Goal: Task Accomplishment & Management: Manage account settings

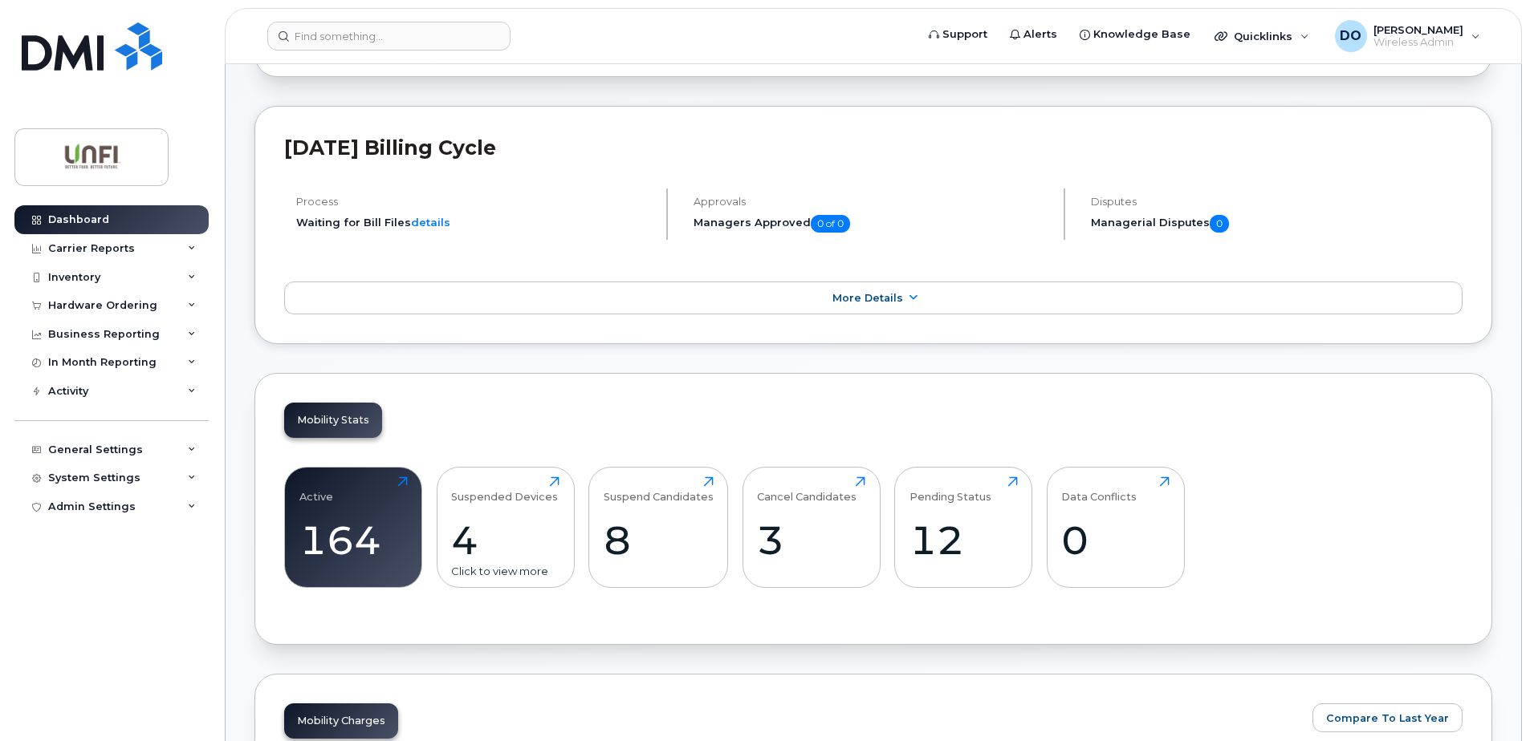
scroll to position [241, 0]
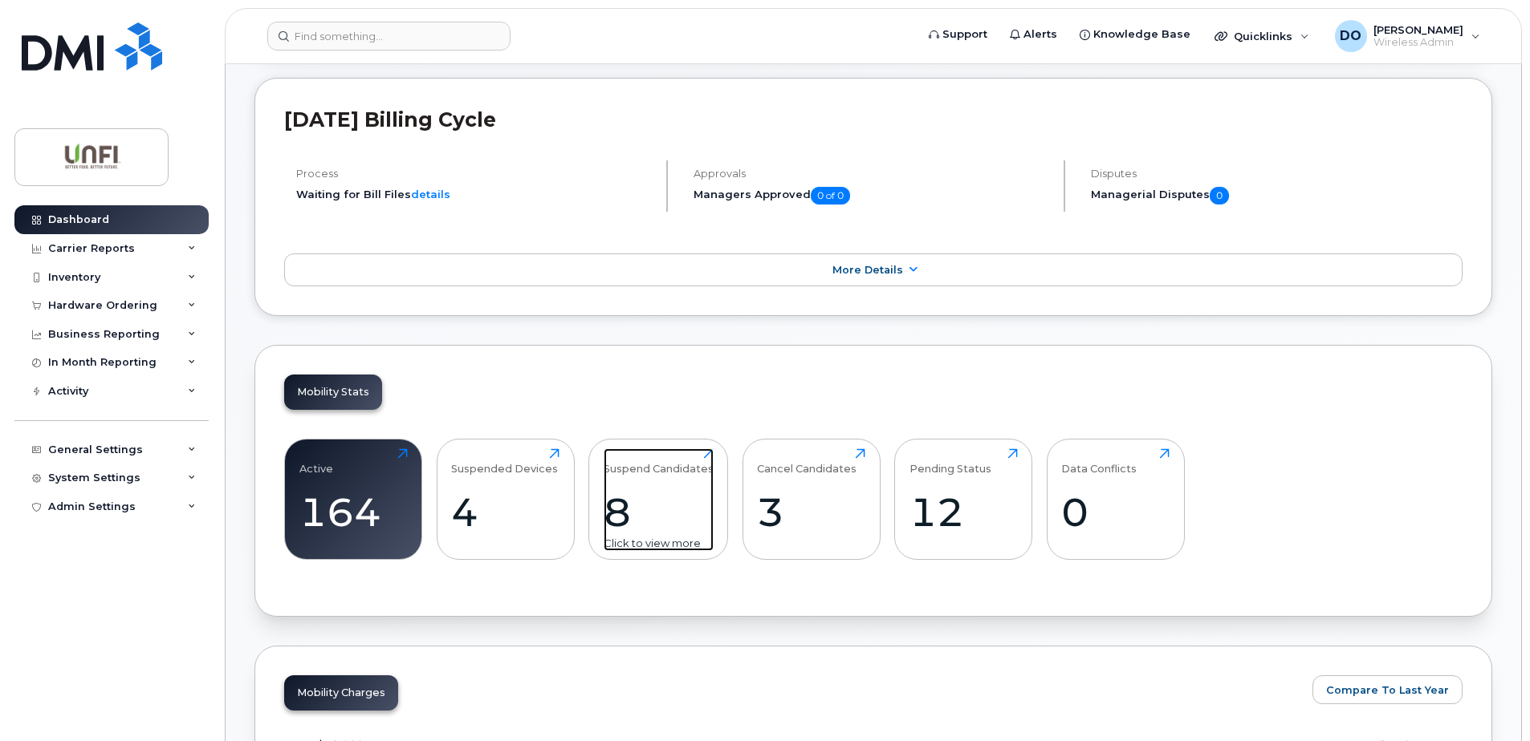
click at [611, 520] on div "8" at bounding box center [658, 512] width 110 height 47
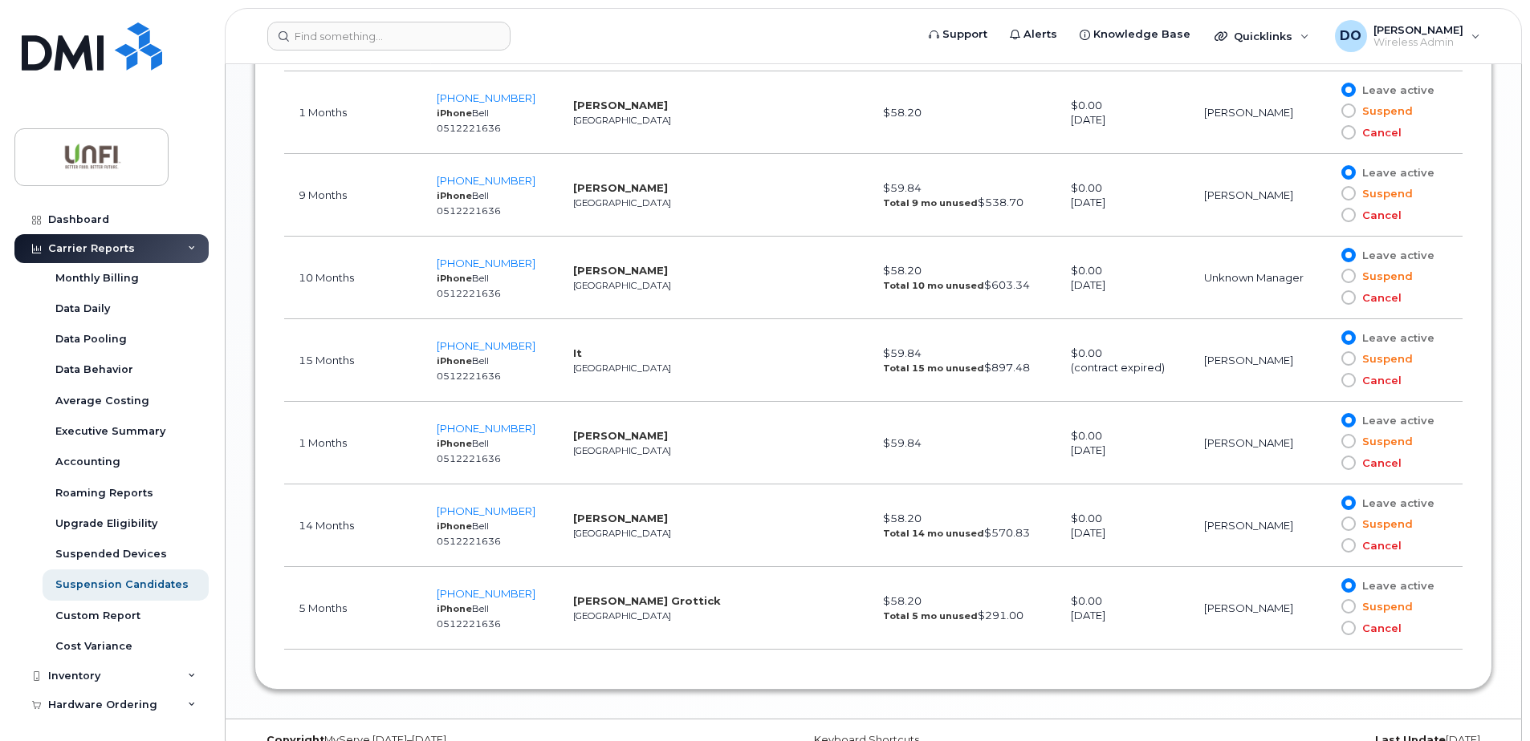
scroll to position [1123, 0]
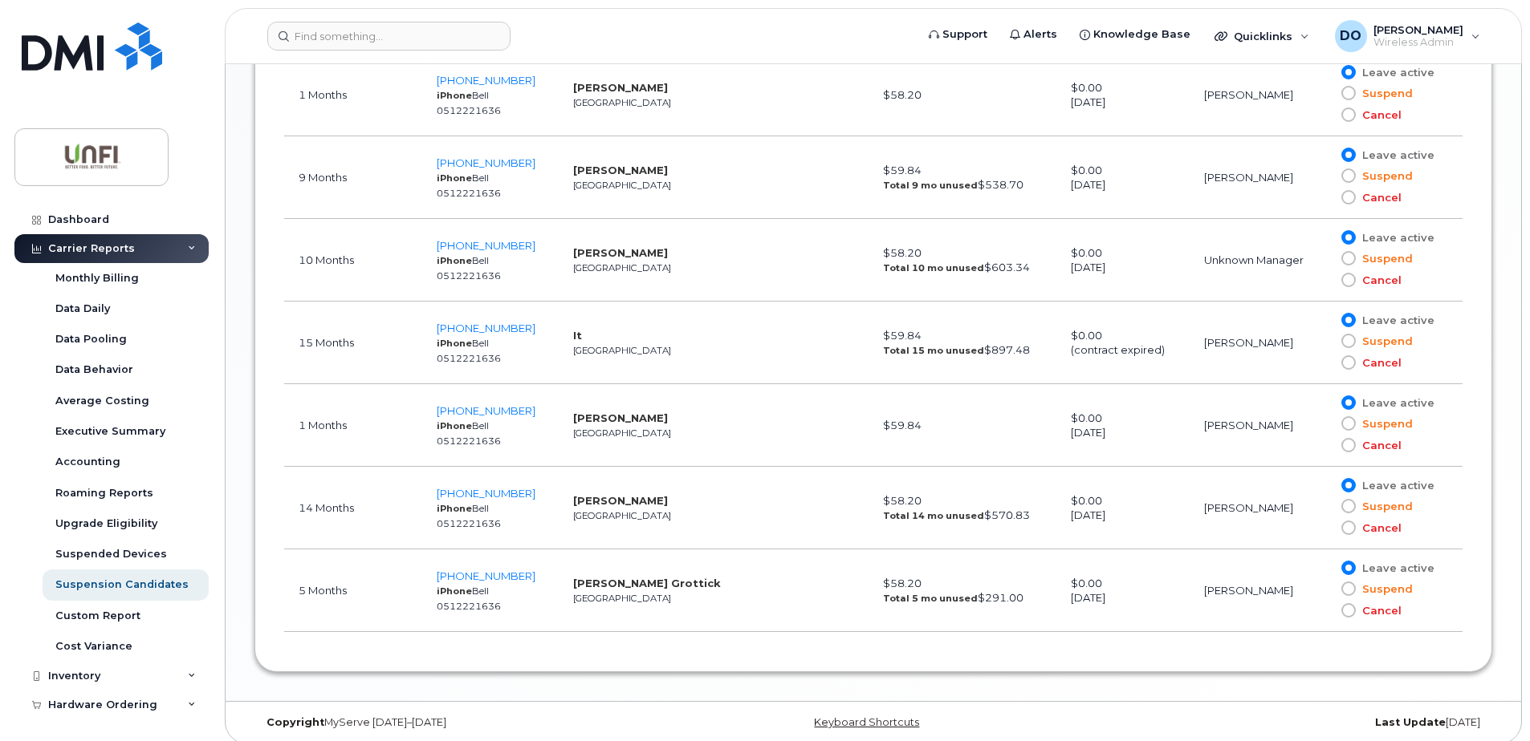
click at [1351, 477] on td "Leave active Suspend Cancel" at bounding box center [1394, 508] width 136 height 83
click at [1351, 262] on span at bounding box center [1348, 258] width 14 height 14
click at [1325, 258] on input "Suspend" at bounding box center [1325, 258] width 0 height 0
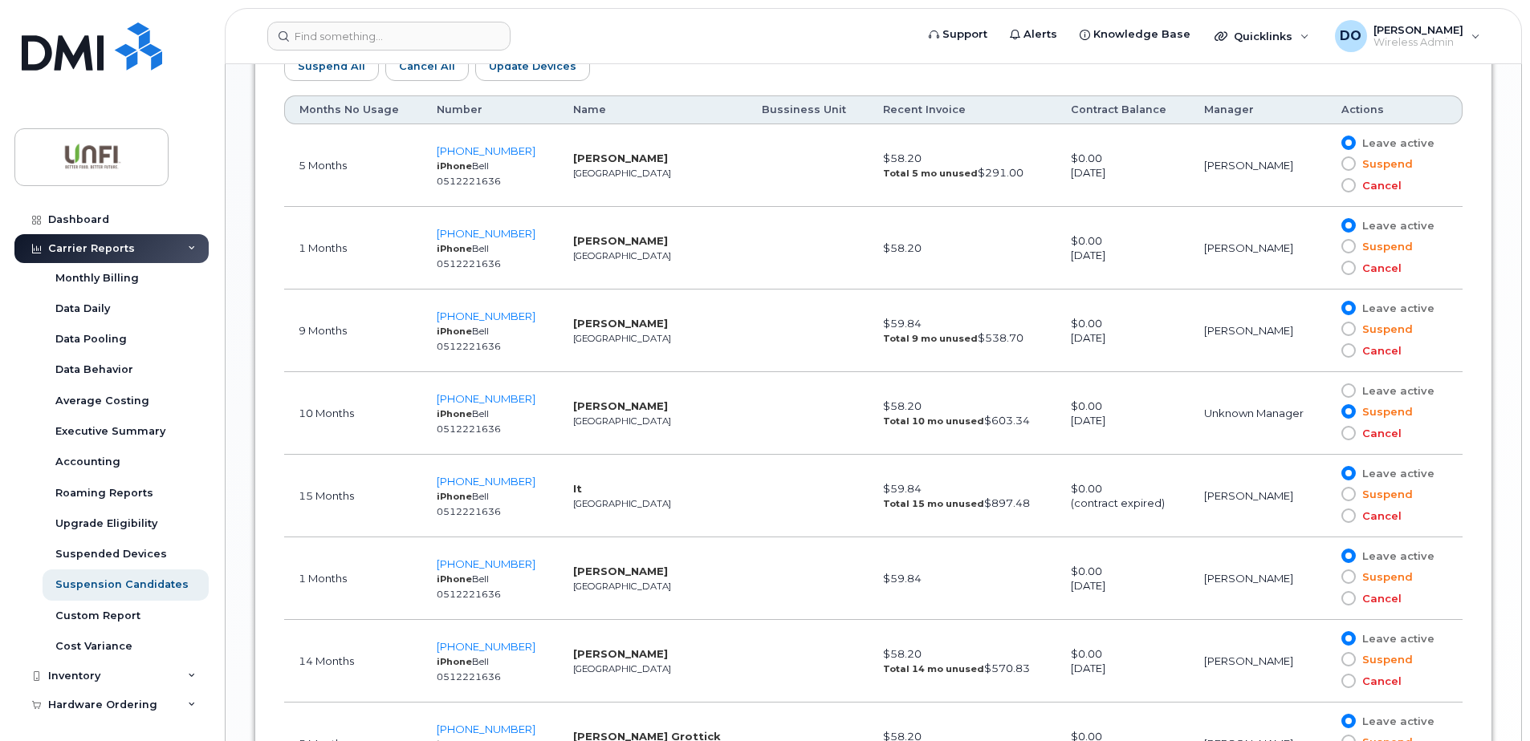
scroll to position [963, 0]
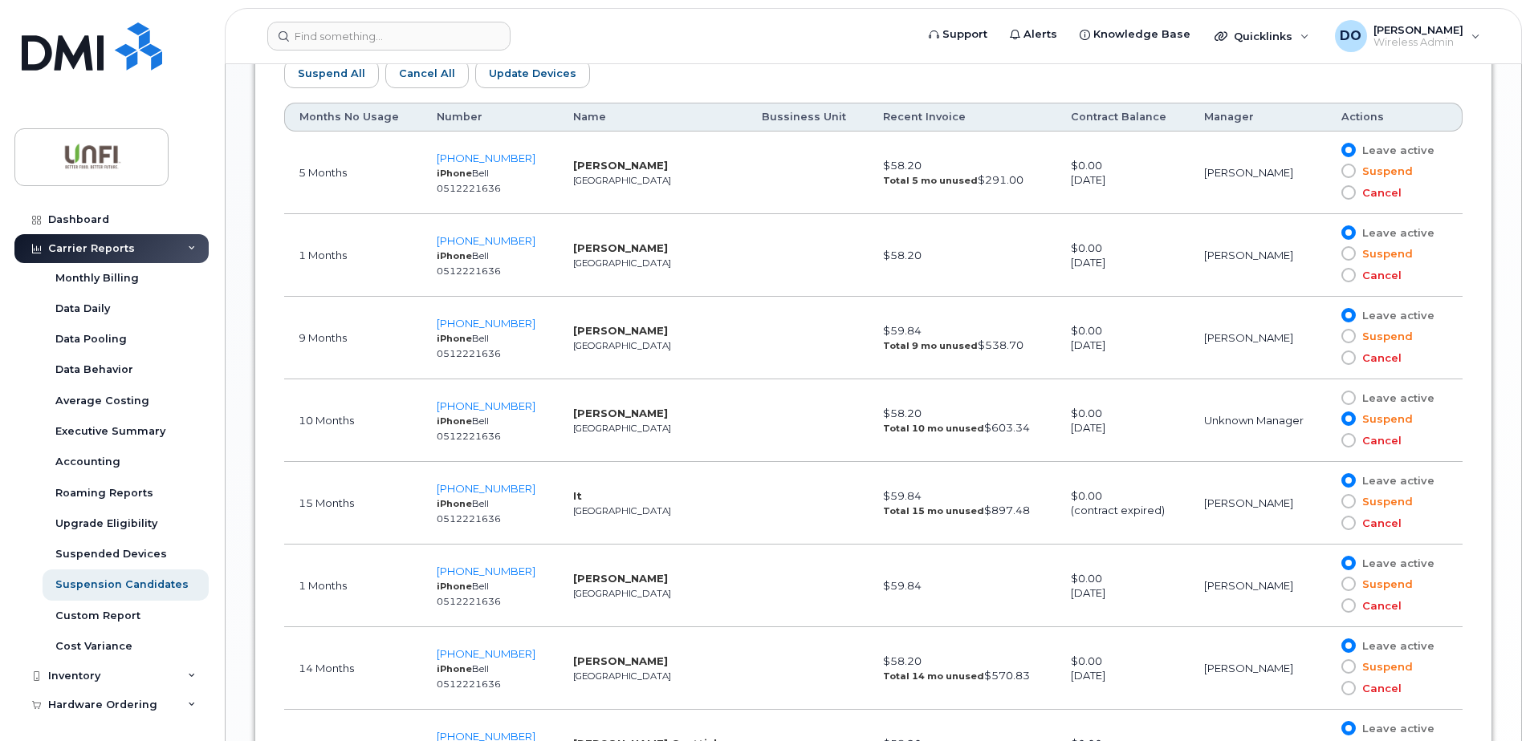
click at [1347, 335] on span at bounding box center [1348, 336] width 14 height 14
click at [1325, 336] on input "Suspend" at bounding box center [1325, 336] width 0 height 0
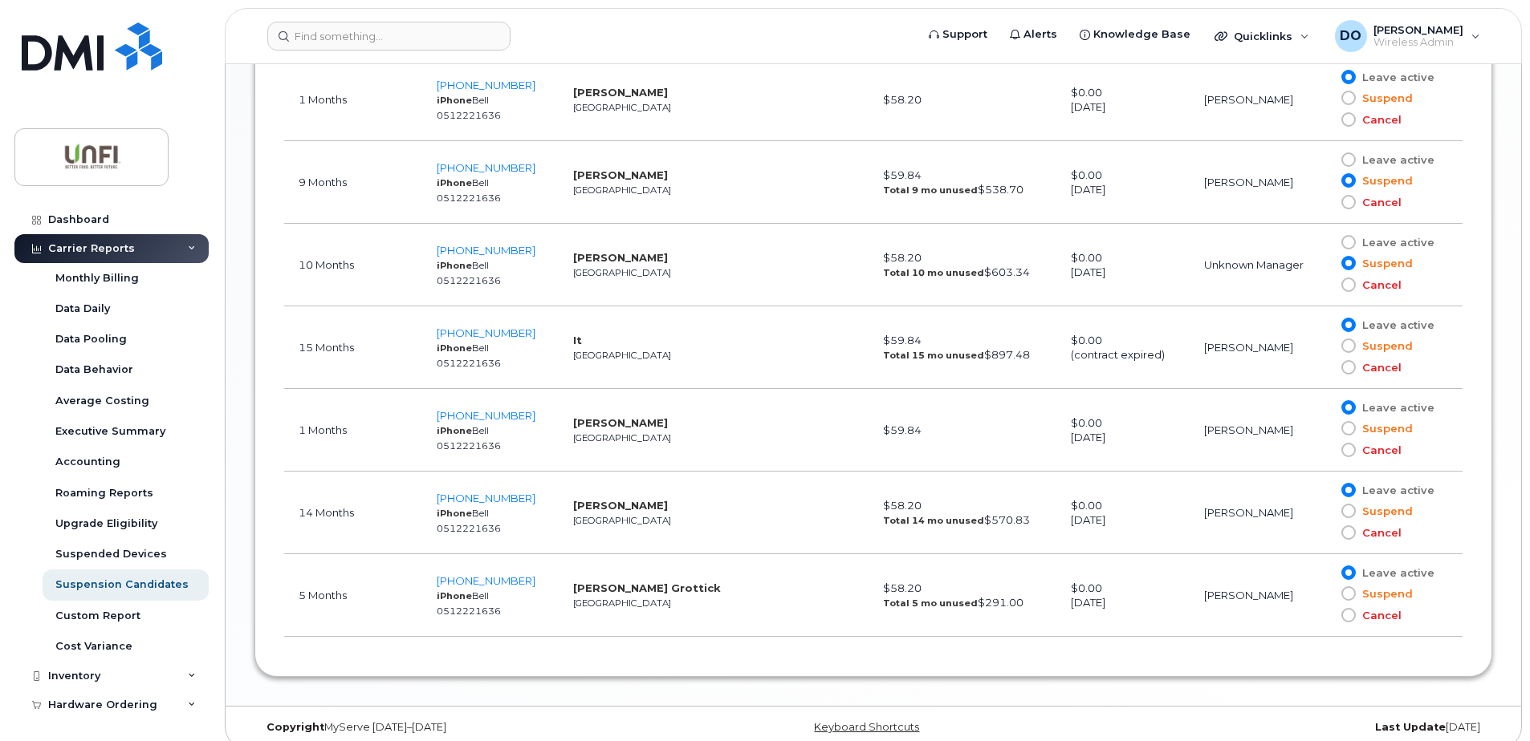
scroll to position [1135, 0]
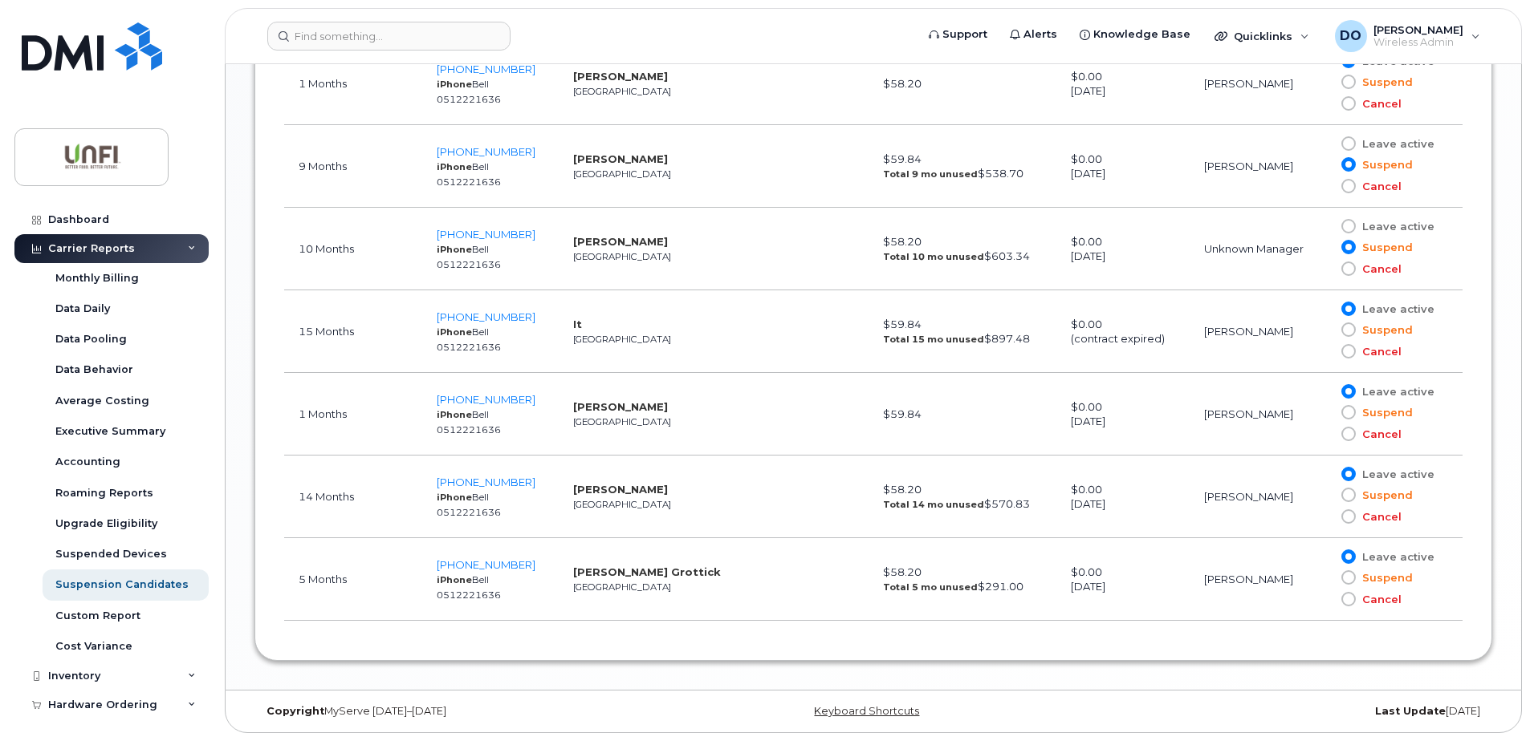
click at [1087, 601] on td "$0.00 [DATE]" at bounding box center [1122, 579] width 133 height 83
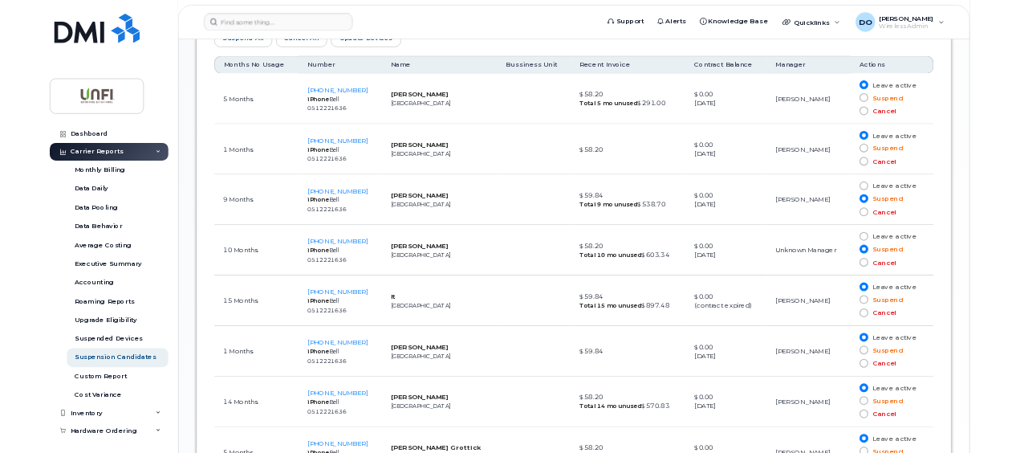
scroll to position [894, 0]
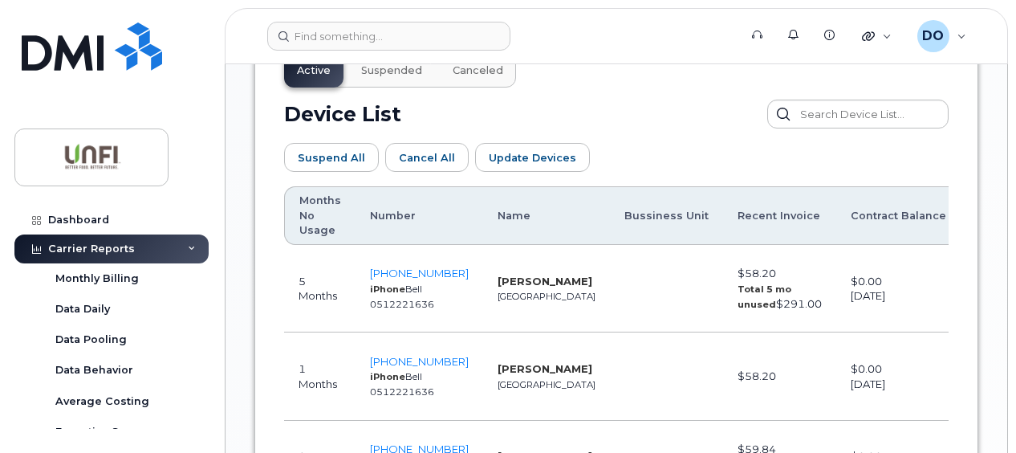
click at [610, 332] on td at bounding box center [666, 375] width 113 height 87
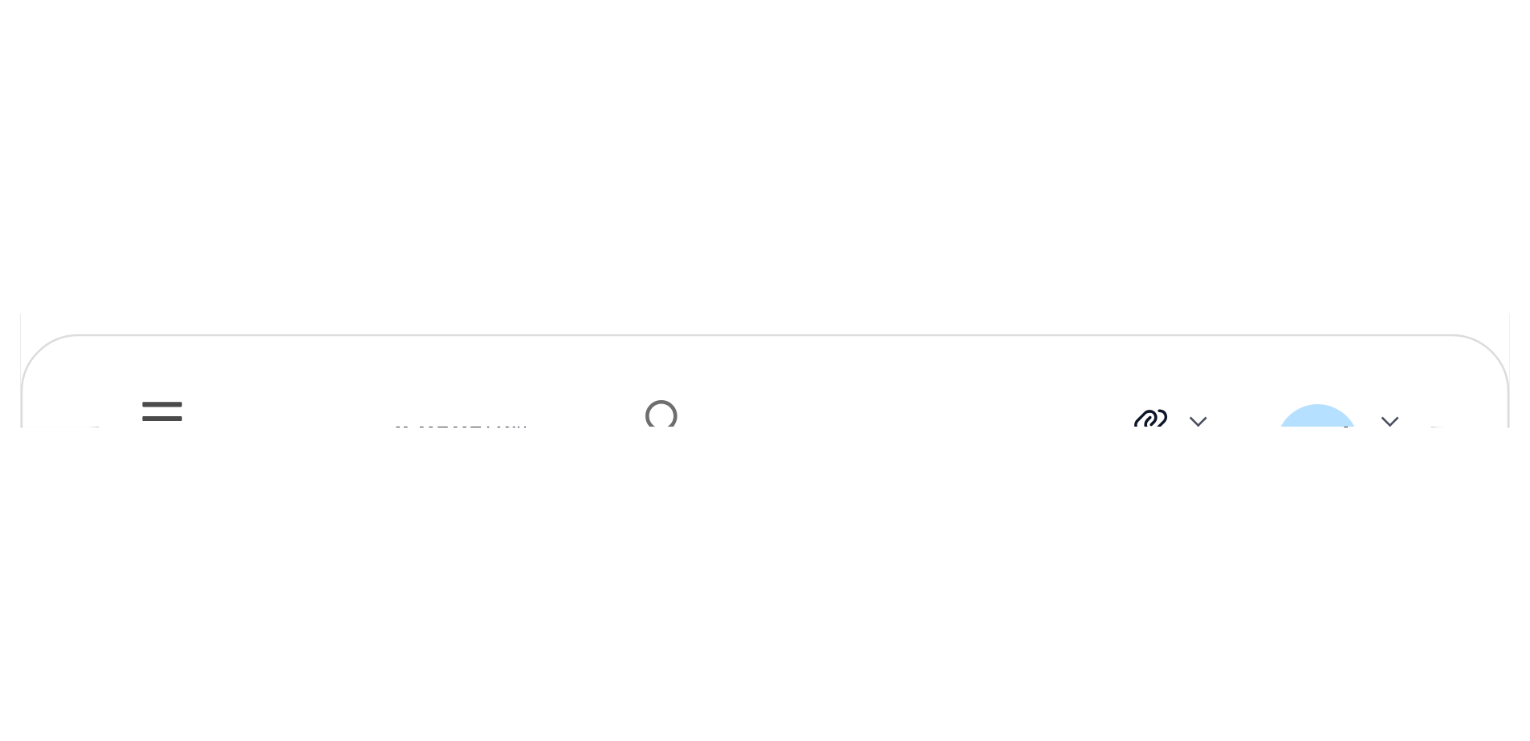
scroll to position [1135, 0]
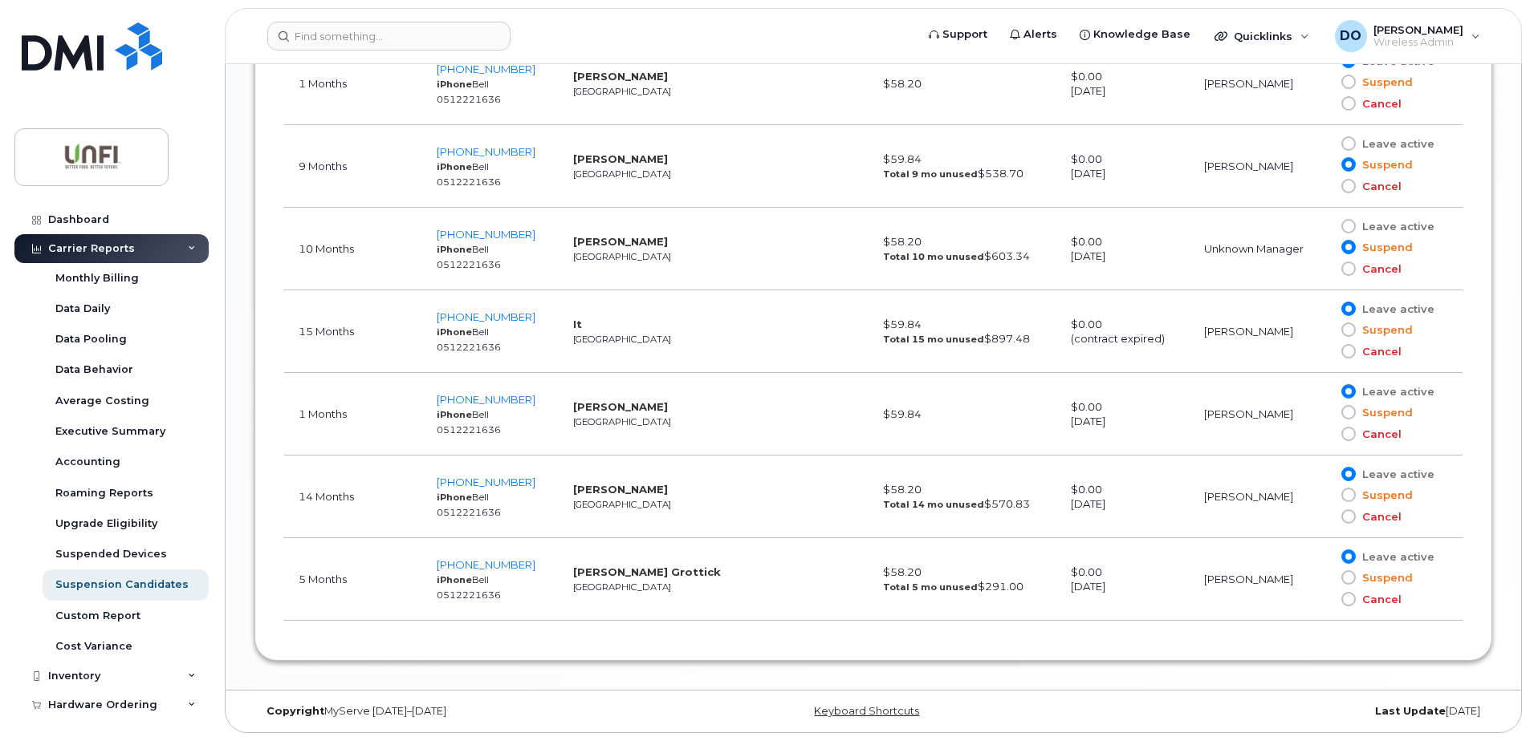
click at [1353, 473] on span at bounding box center [1348, 474] width 14 height 14
click at [1325, 474] on input "Leave active" at bounding box center [1325, 474] width 0 height 0
click at [1274, 693] on div "Copyright MyServe [DATE]–[DATE] Keyboard Shortcuts Last Update [DATE]" at bounding box center [872, 712] width 1295 height 42
click at [1351, 581] on span at bounding box center [1348, 578] width 14 height 14
click at [1325, 578] on input "Suspend" at bounding box center [1325, 578] width 0 height 0
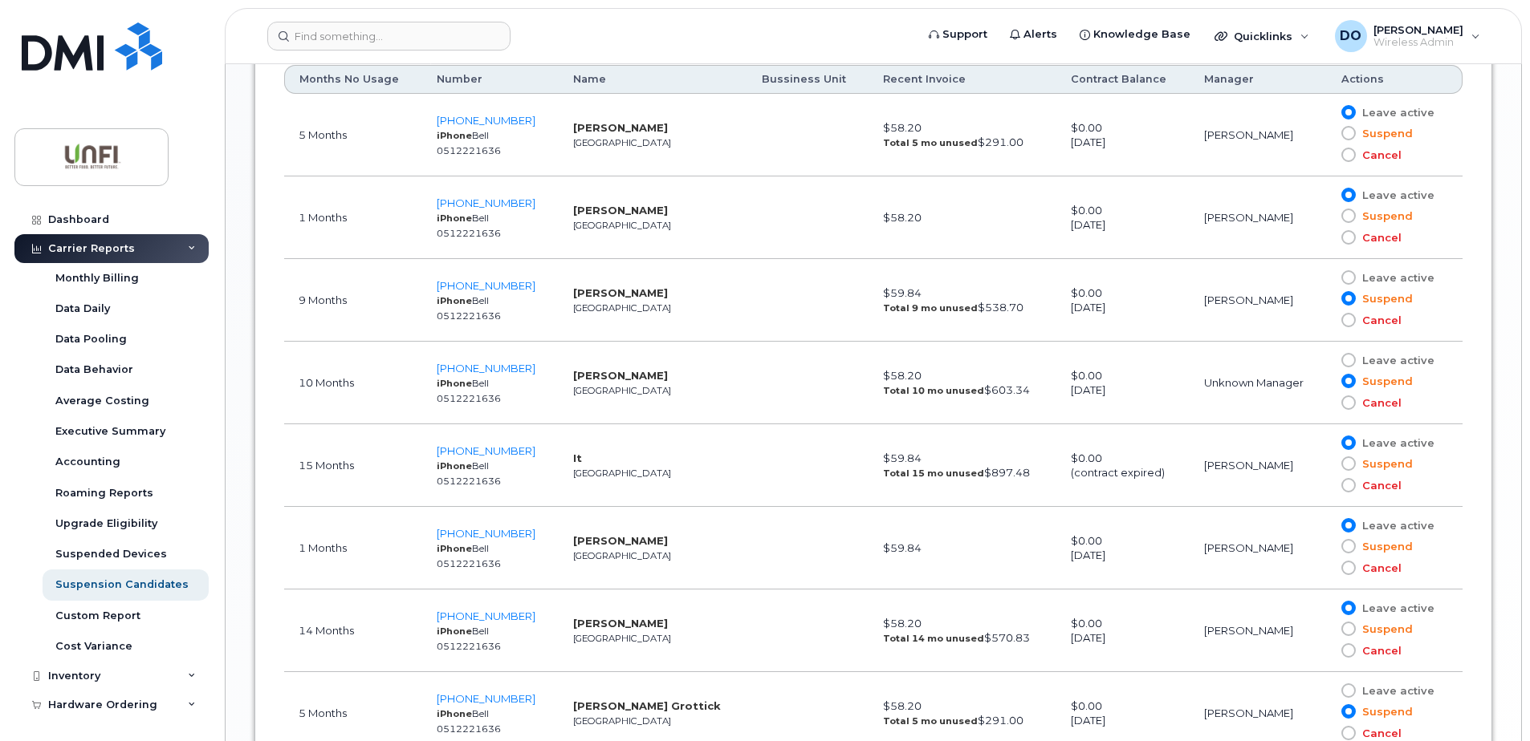
scroll to position [974, 0]
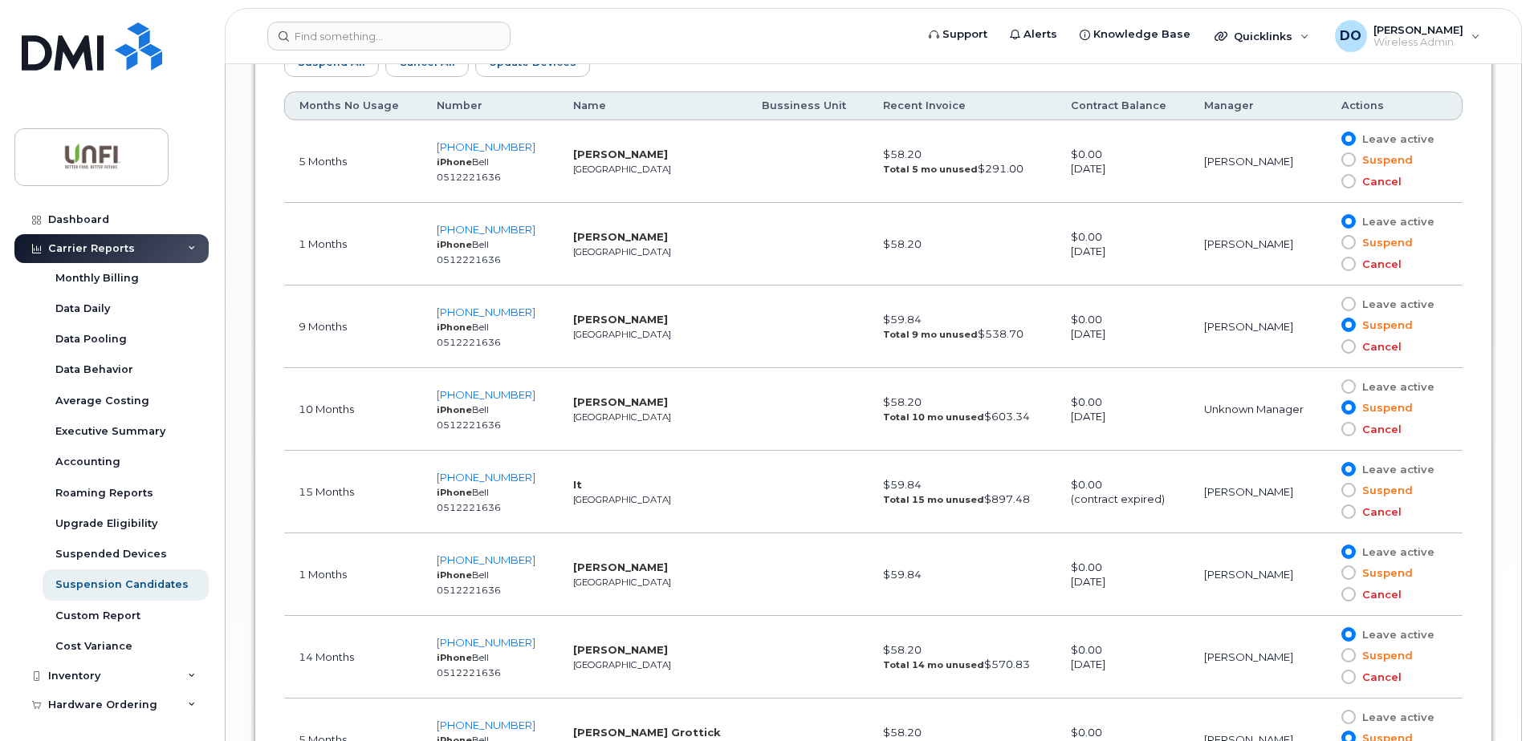
click at [1353, 242] on span at bounding box center [1348, 242] width 14 height 14
click at [1325, 242] on input "Suspend" at bounding box center [1325, 242] width 0 height 0
drag, startPoint x: 1348, startPoint y: 163, endPoint x: 1320, endPoint y: 172, distance: 29.4
click at [1346, 163] on span at bounding box center [1348, 159] width 14 height 14
click at [1325, 160] on input "Suspend" at bounding box center [1325, 160] width 0 height 0
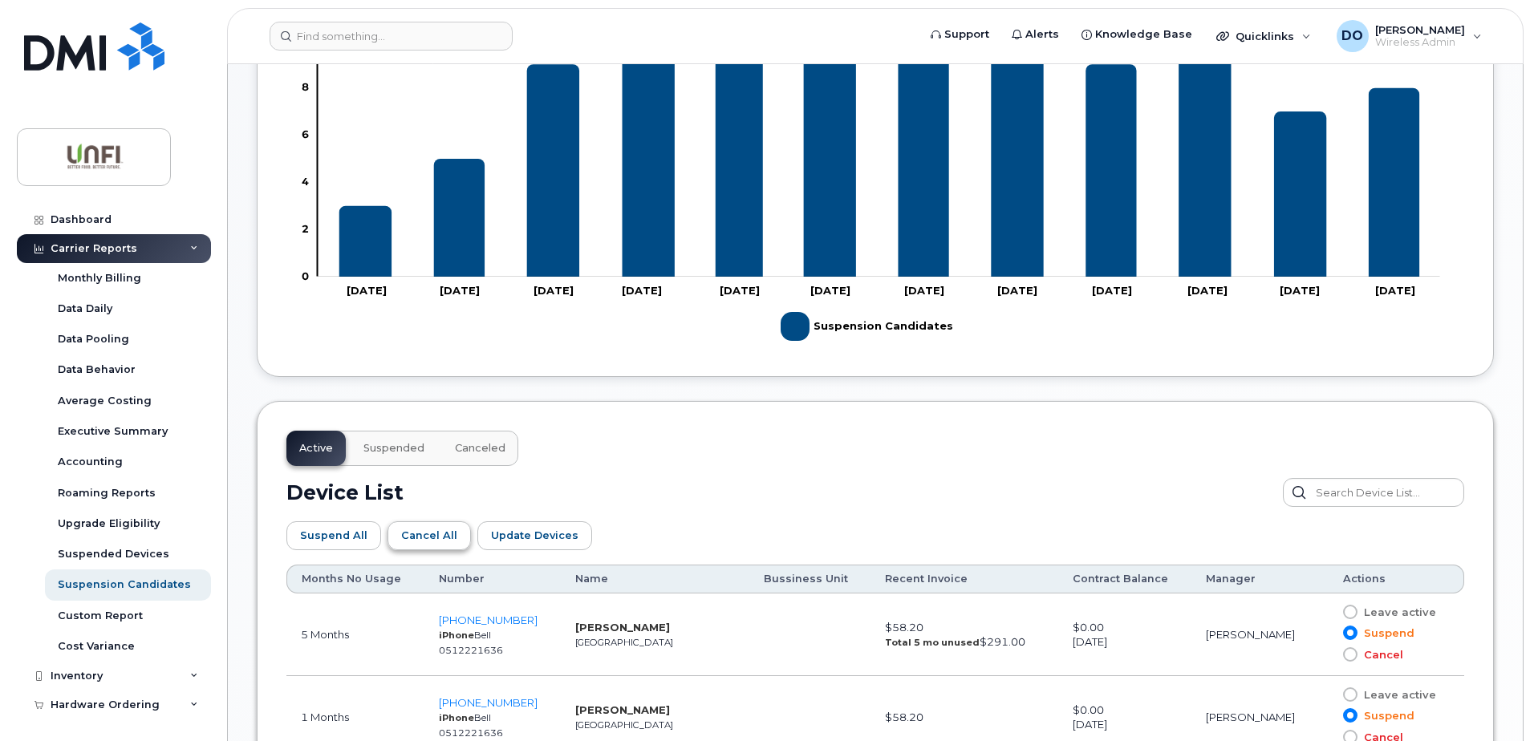
scroll to position [493, 0]
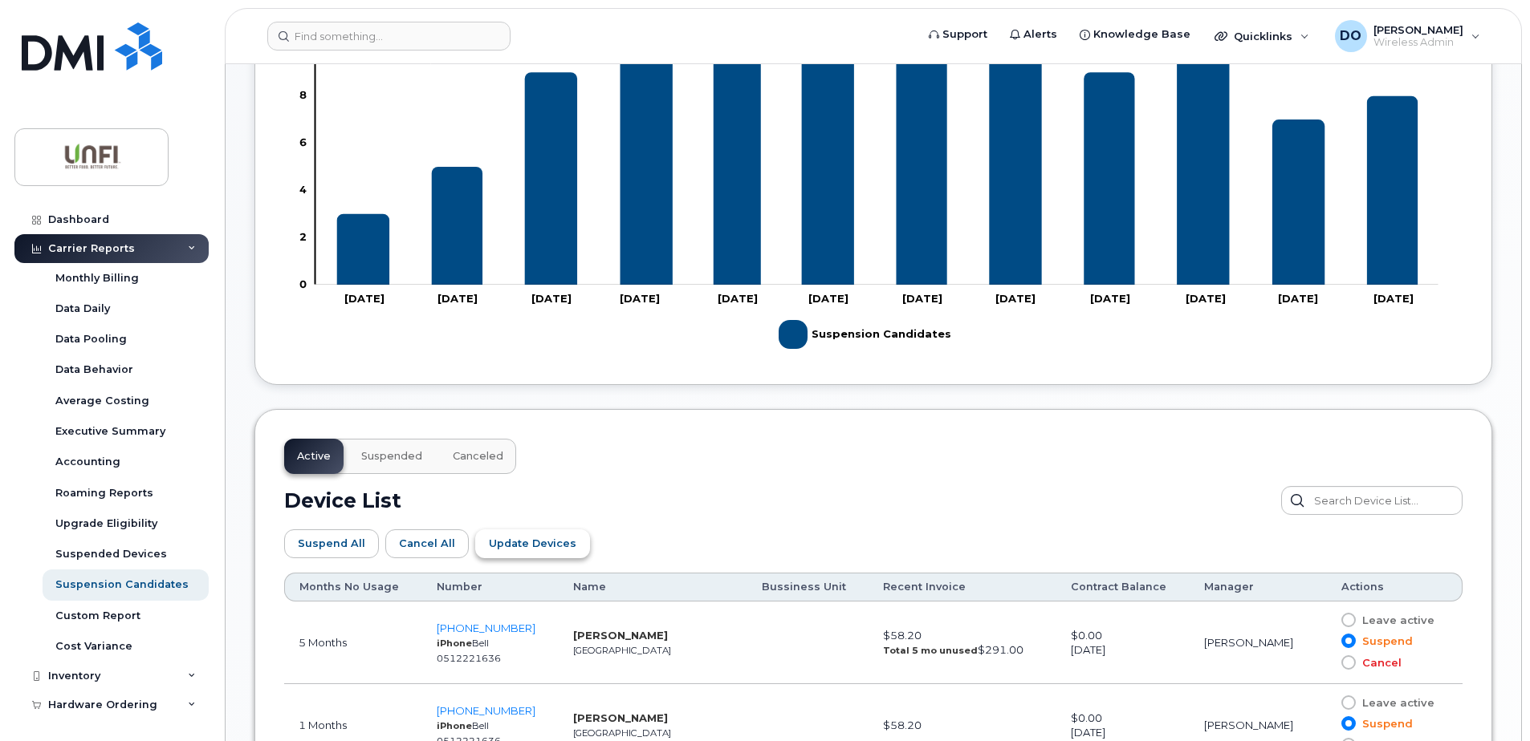
click at [521, 545] on span "Update Devices" at bounding box center [532, 543] width 87 height 15
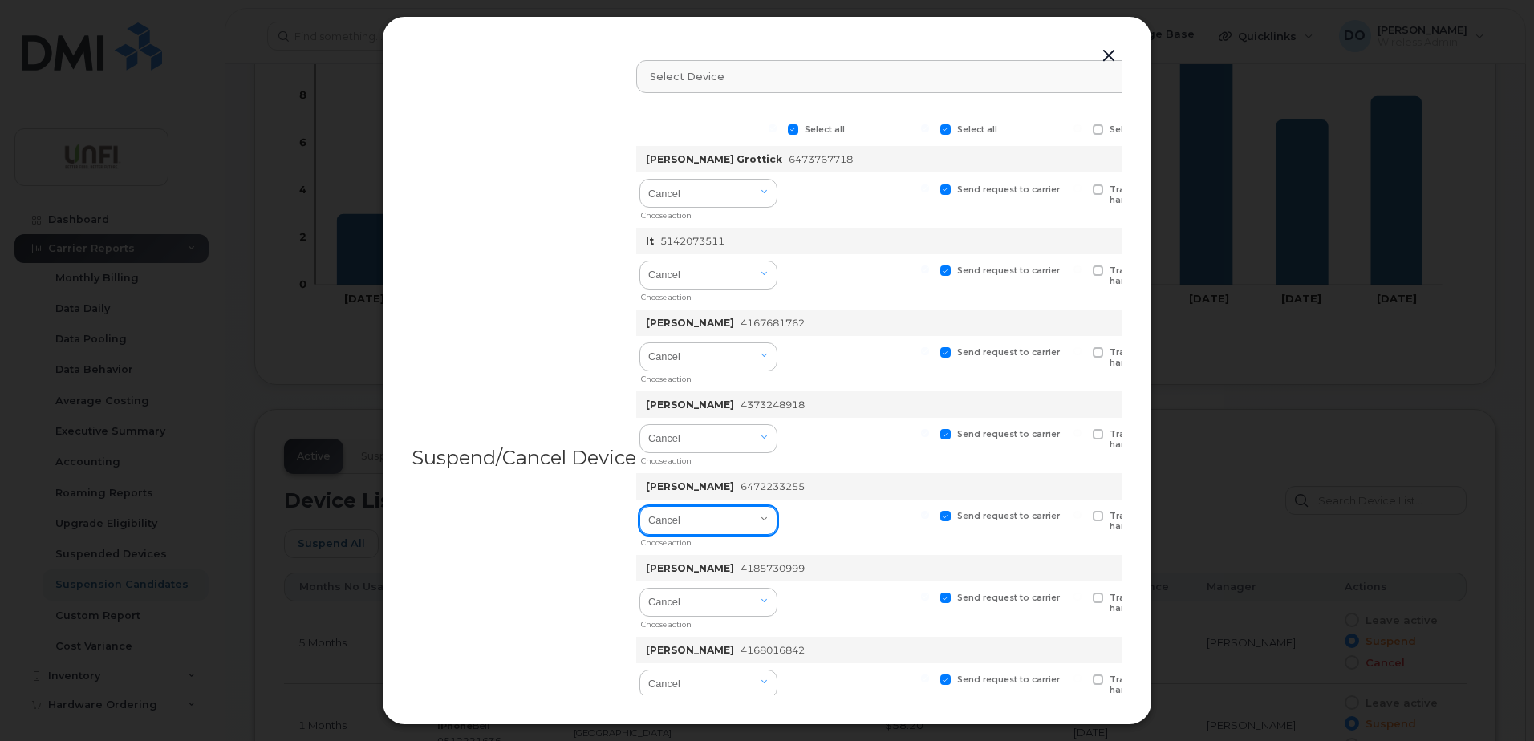
click at [751, 532] on select "Cancel Suspend - Extend Suspension Suspend - Reduced Rate Suspend - Full Rate S…" at bounding box center [709, 520] width 138 height 29
select select "[object Object]"
click at [641, 506] on select "Cancel Suspend - Extend Suspension Suspend - Reduced Rate Suspend - Full Rate S…" at bounding box center [709, 520] width 138 height 29
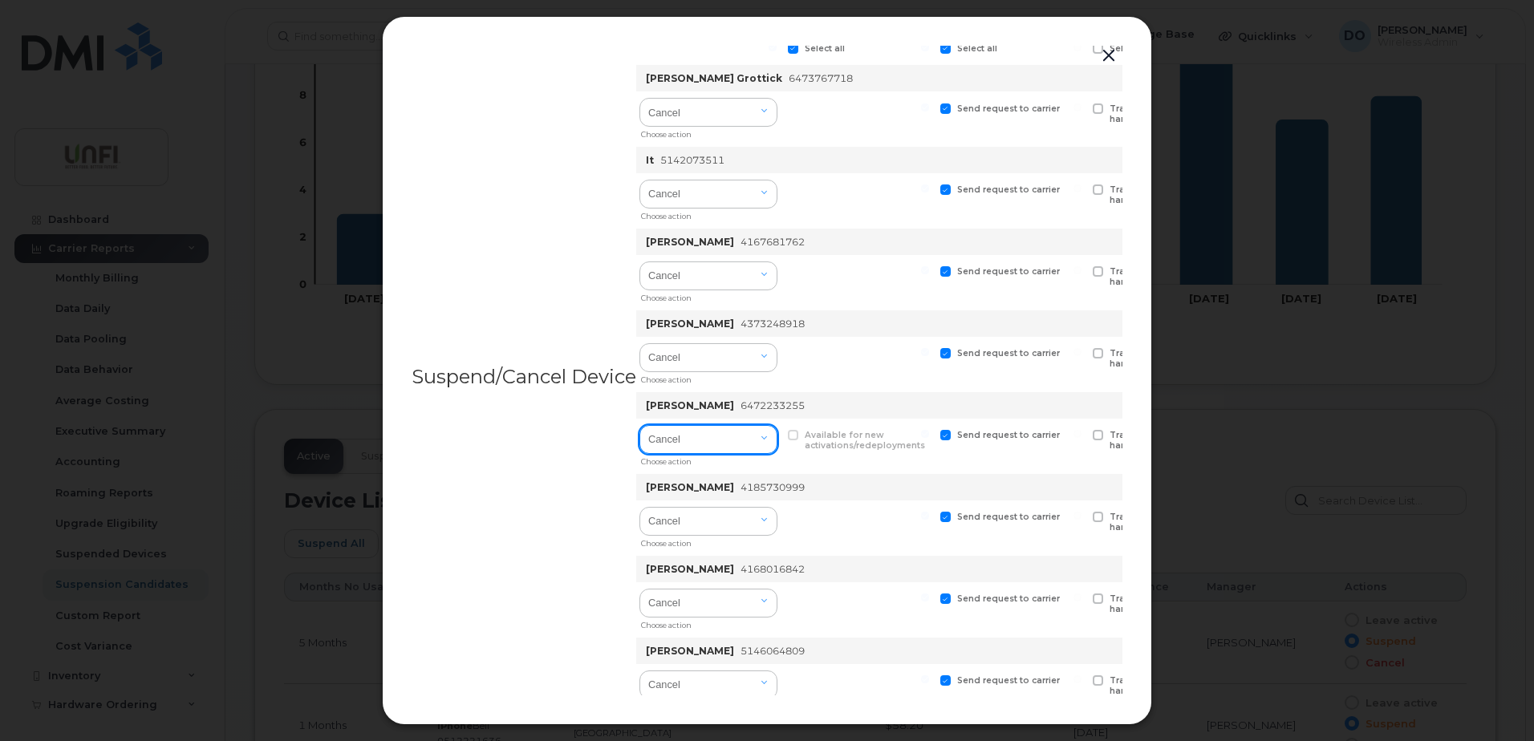
scroll to position [180, 0]
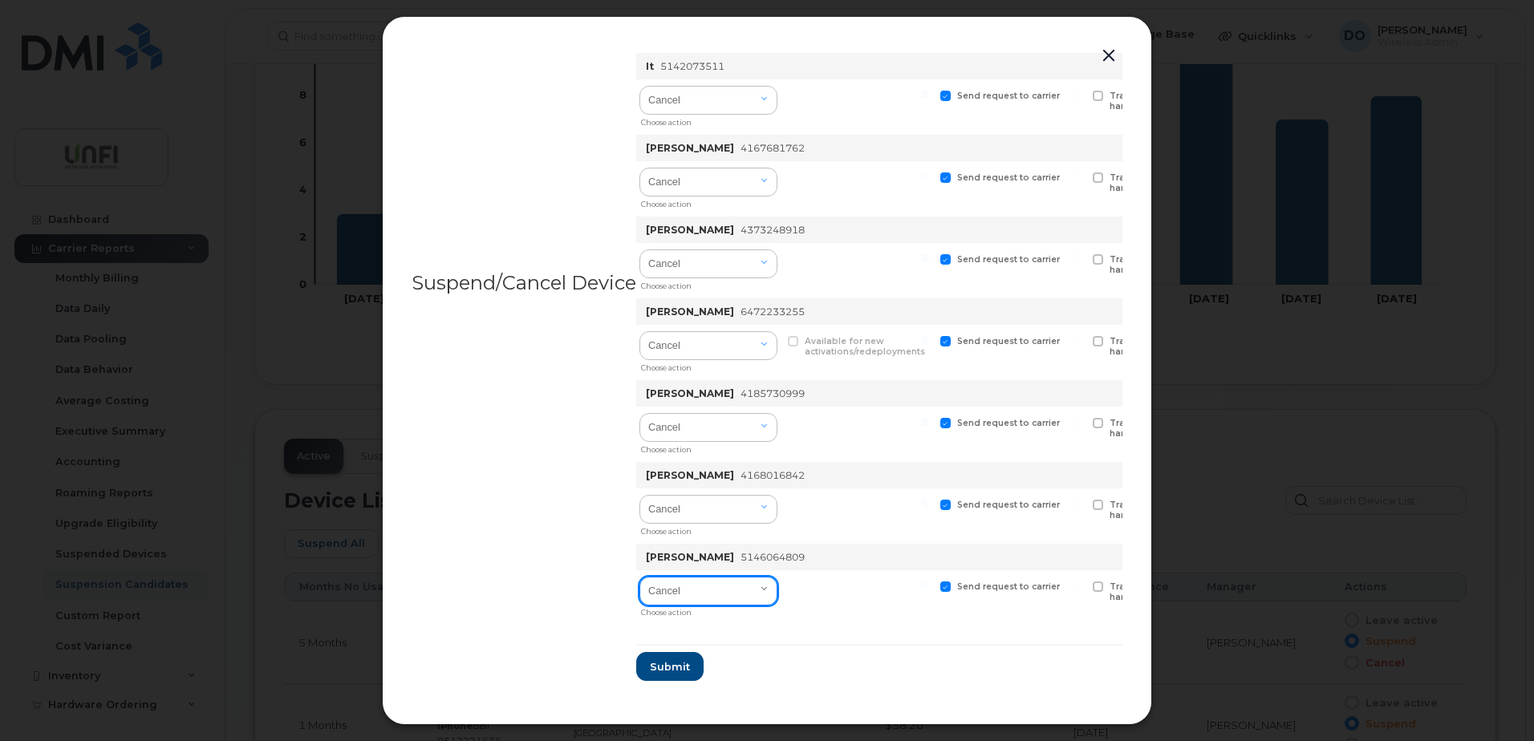
click at [767, 581] on select "Cancel Suspend - Extend Suspension Suspend - Reduced Rate Suspend - Full Rate S…" at bounding box center [709, 591] width 138 height 29
select select "[object Object]"
click at [641, 577] on select "Cancel Suspend - Extend Suspension Suspend - Reduced Rate Suspend - Full Rate S…" at bounding box center [709, 591] width 138 height 29
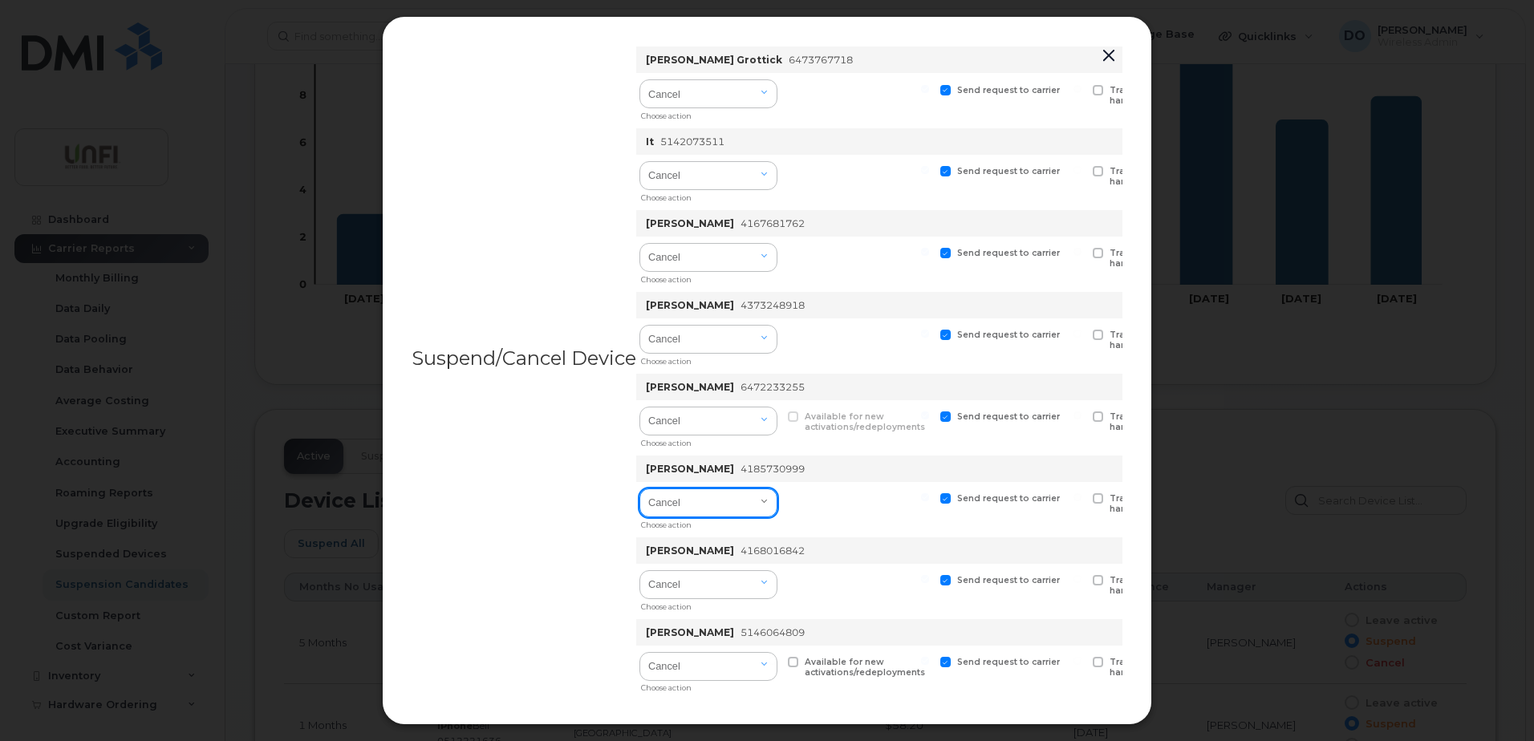
click at [769, 514] on select "Cancel Suspend - Extend Suspension Suspend - Reduced Rate Suspend - Full Rate S…" at bounding box center [709, 503] width 138 height 29
select select "[object Object]"
click at [641, 489] on select "Cancel Suspend - Extend Suspension Suspend - Reduced Rate Suspend - Full Rate S…" at bounding box center [709, 503] width 138 height 29
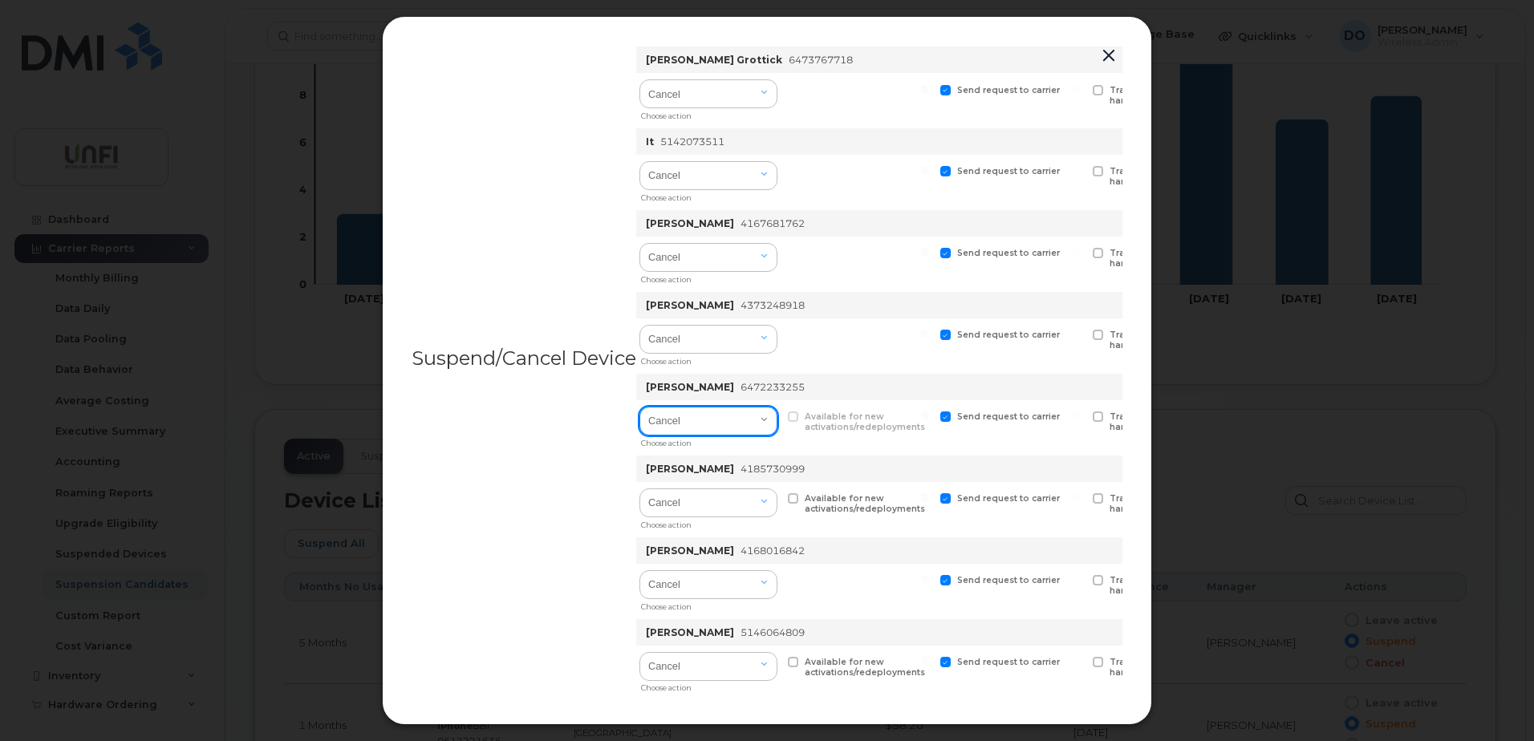
click at [770, 417] on select "Cancel Suspend - Extend Suspension Suspend - Reduced Rate Suspend - Full Rate S…" at bounding box center [709, 421] width 138 height 29
click at [870, 366] on div at bounding box center [859, 346] width 148 height 55
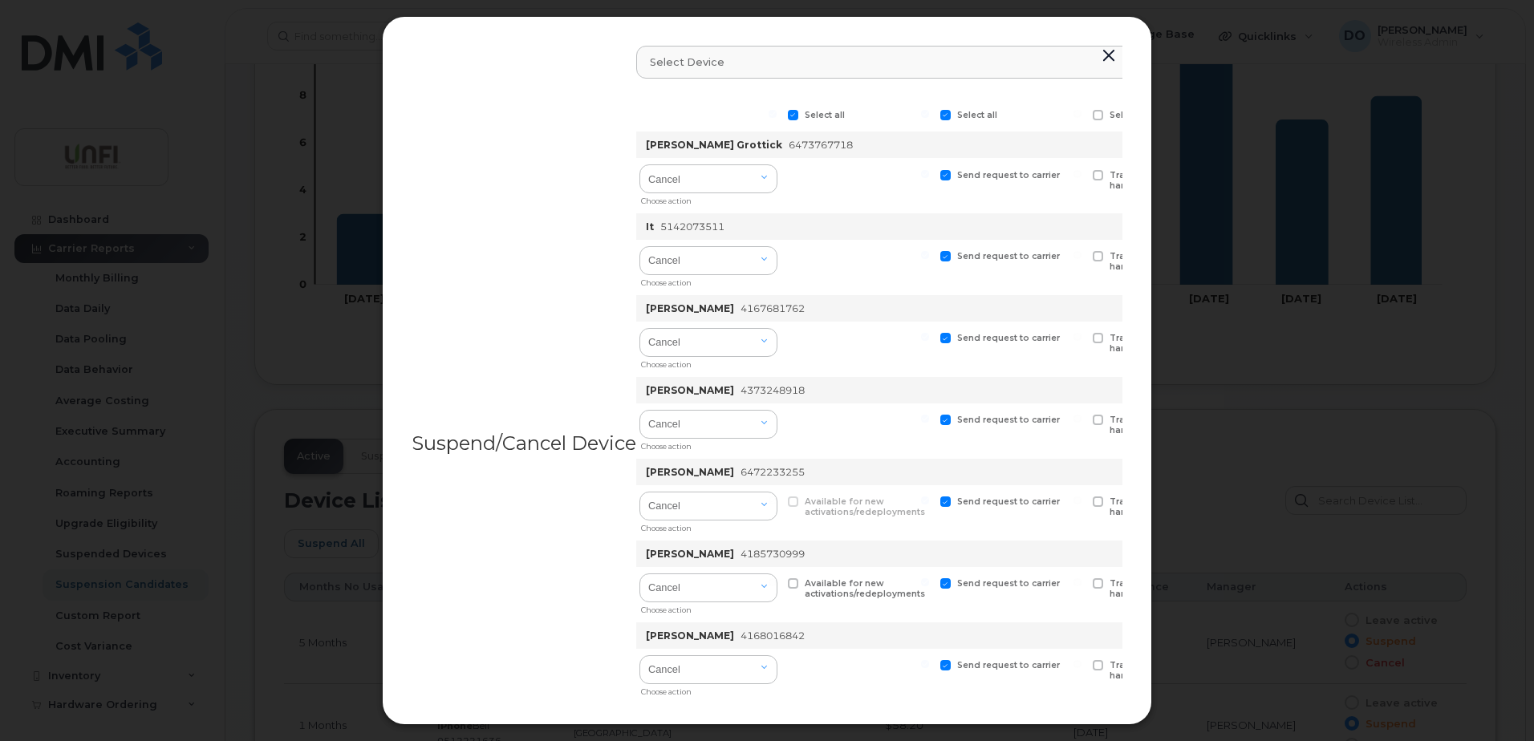
scroll to position [0, 0]
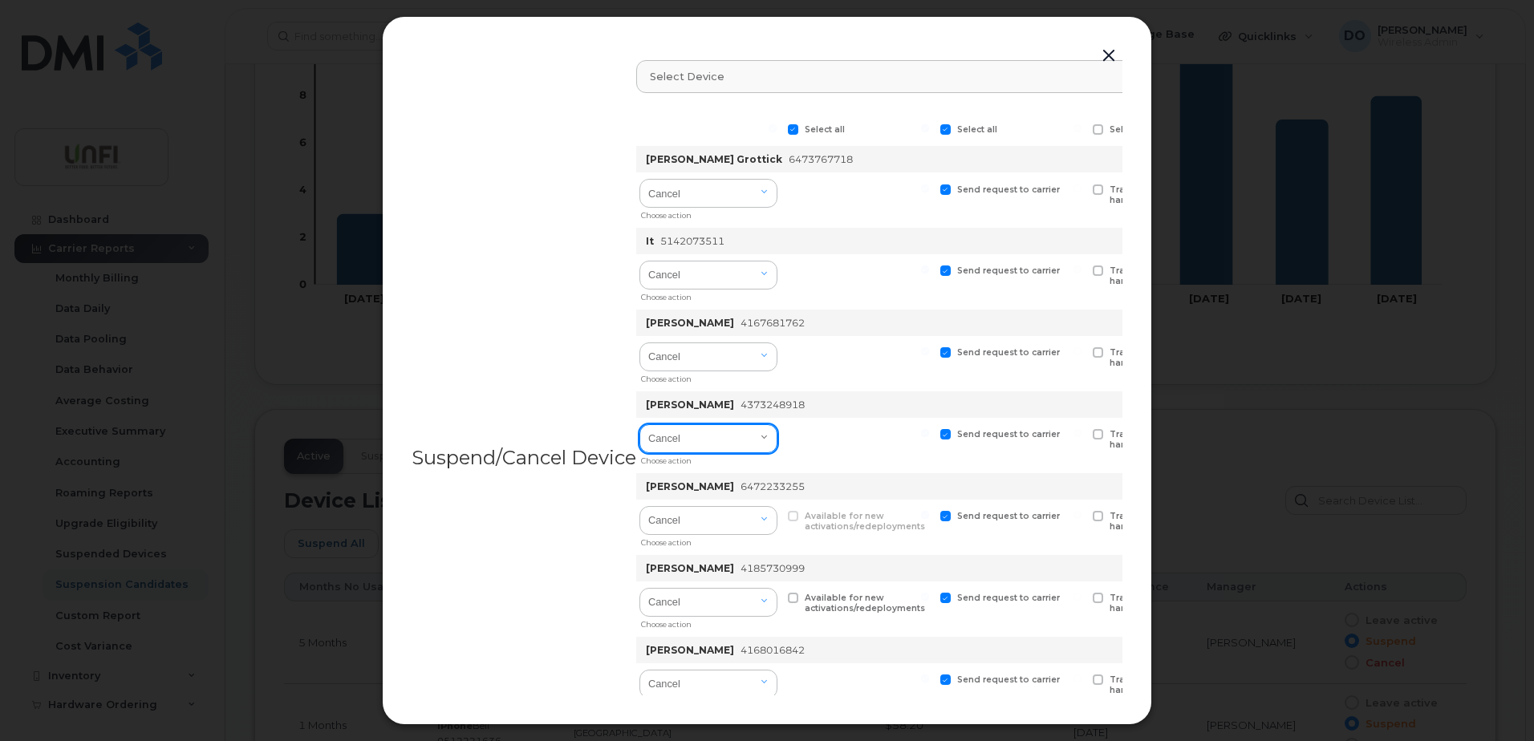
click at [767, 437] on select "Cancel Suspend - Extend Suspension Suspend - Reduced Rate Suspend - Full Rate S…" at bounding box center [709, 439] width 138 height 29
select select "[object Object]"
click at [641, 425] on select "Cancel Suspend - Extend Suspension Suspend - Reduced Rate Suspend - Full Rate S…" at bounding box center [709, 439] width 138 height 29
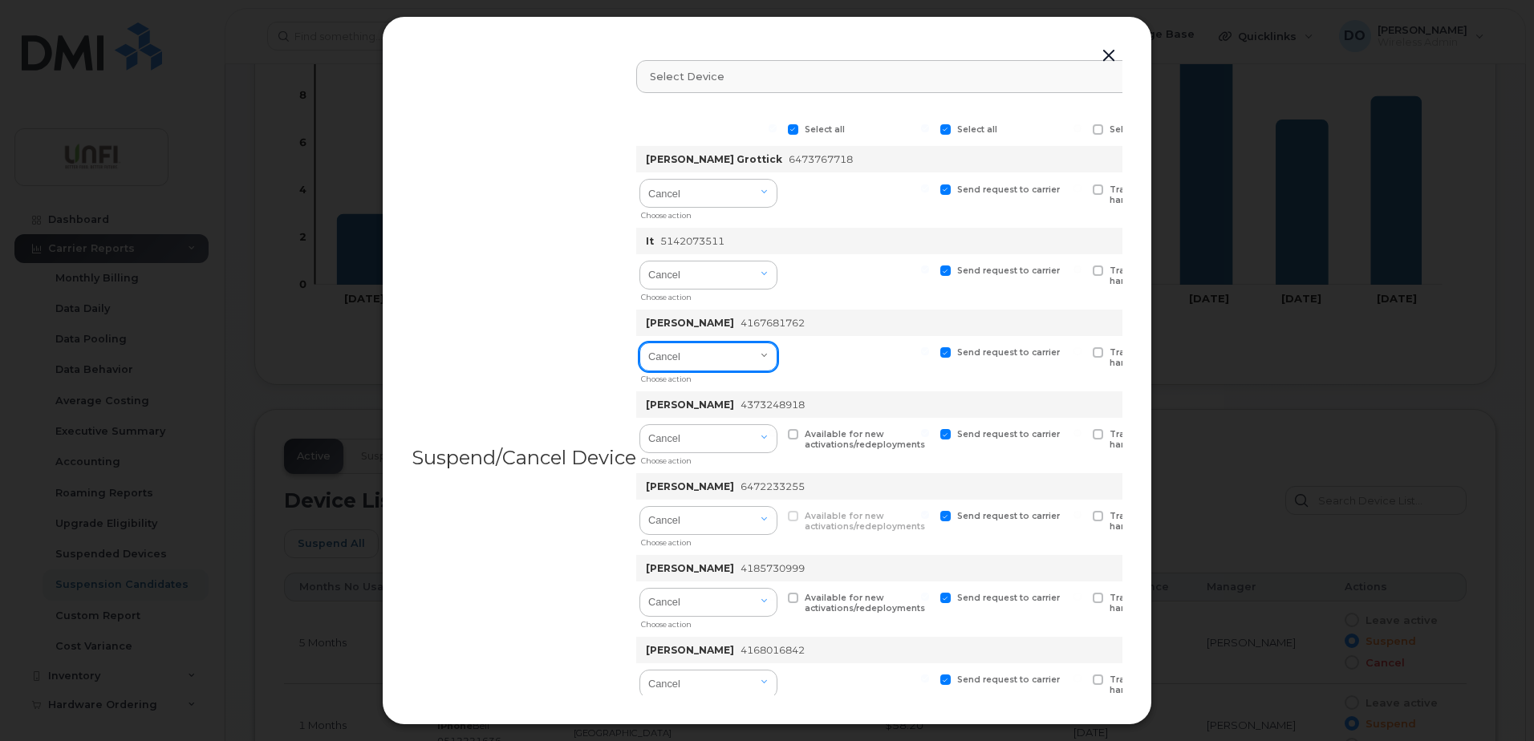
click at [764, 354] on select "Cancel Suspend - Extend Suspension Suspend - Reduced Rate Suspend - Full Rate S…" at bounding box center [709, 357] width 138 height 29
click at [641, 343] on select "Cancel Suspend - Extend Suspension Suspend - Reduced Rate Suspend - Full Rate S…" at bounding box center [709, 357] width 138 height 29
click at [752, 356] on select "Cancel Suspend - Extend Suspension Suspend - Reduced Rate Suspend - Full Rate S…" at bounding box center [709, 357] width 138 height 29
select select "[object Object]"
click at [641, 343] on select "Cancel Suspend - Extend Suspension Suspend - Reduced Rate Suspend - Full Rate S…" at bounding box center [709, 357] width 138 height 29
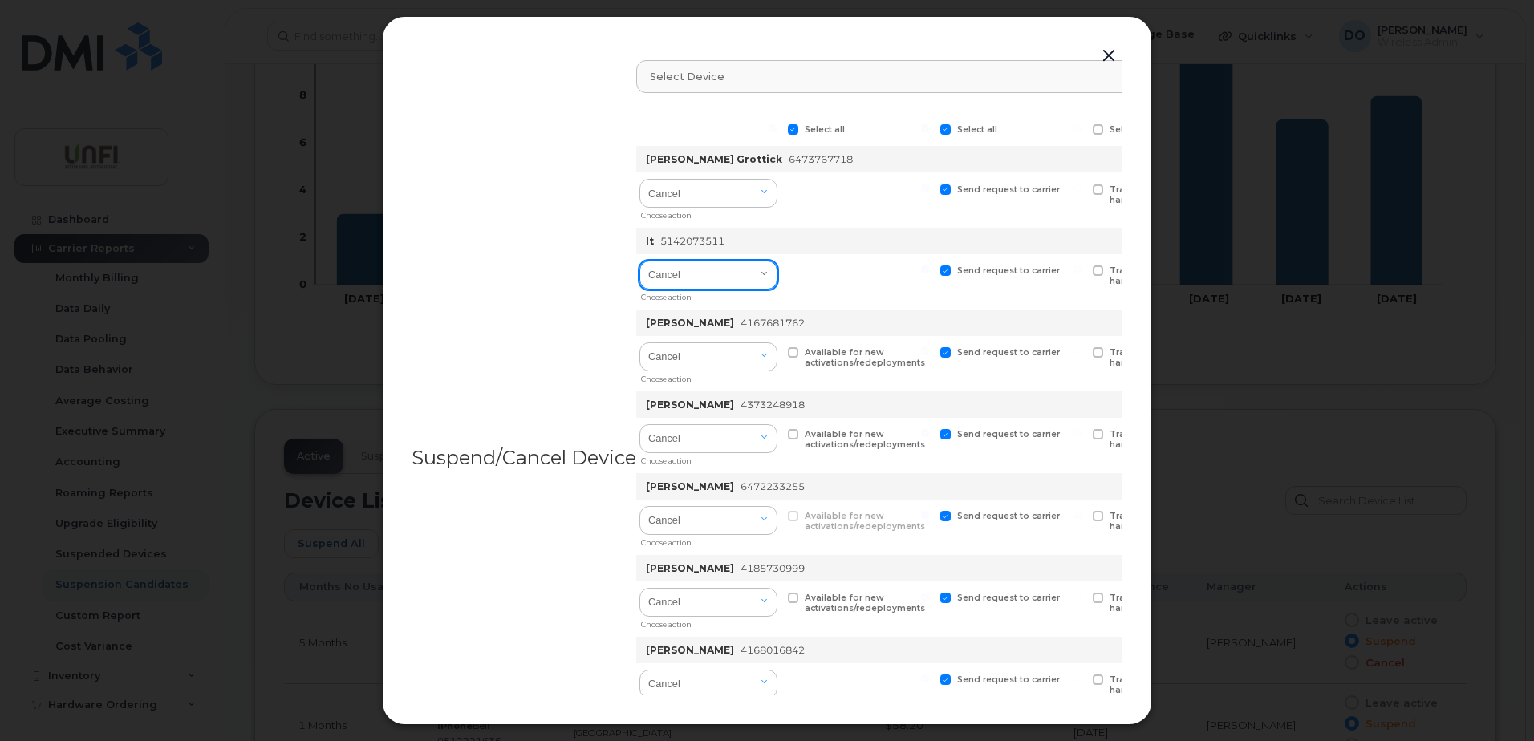
click at [763, 271] on select "Cancel Suspend - Extend Suspension Suspend - Reduced Rate Suspend - Full Rate S…" at bounding box center [709, 275] width 138 height 29
select select "[object Object]"
click at [641, 261] on select "Cancel Suspend - Extend Suspension Suspend - Reduced Rate Suspend - Full Rate S…" at bounding box center [709, 275] width 138 height 29
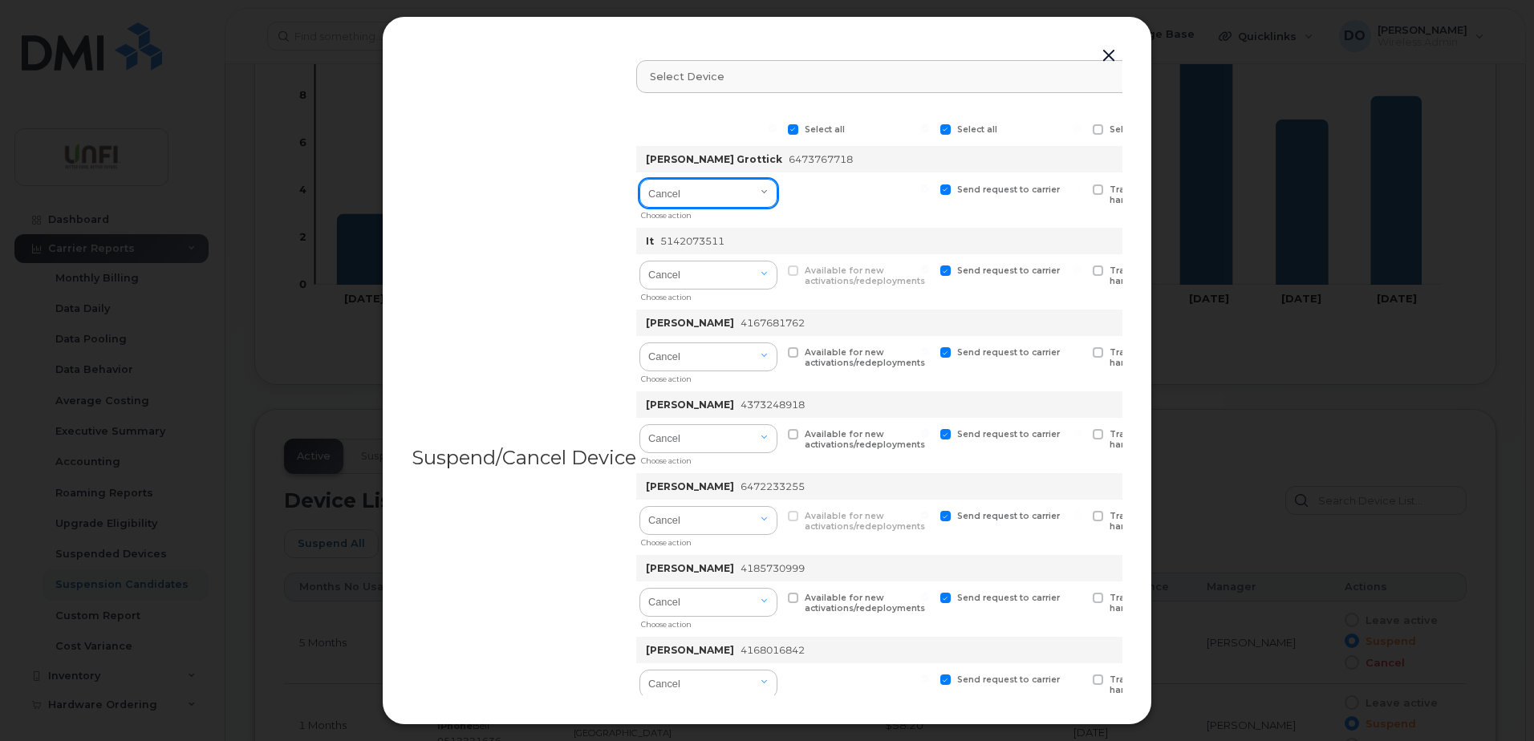
click at [759, 192] on select "Cancel Suspend - Extend Suspension Suspend - Reduced Rate Suspend - Full Rate S…" at bounding box center [709, 193] width 138 height 29
select select "[object Object]"
click at [641, 179] on select "Cancel Suspend - Extend Suspension Suspend - Reduced Rate Suspend - Full Rate S…" at bounding box center [709, 193] width 138 height 29
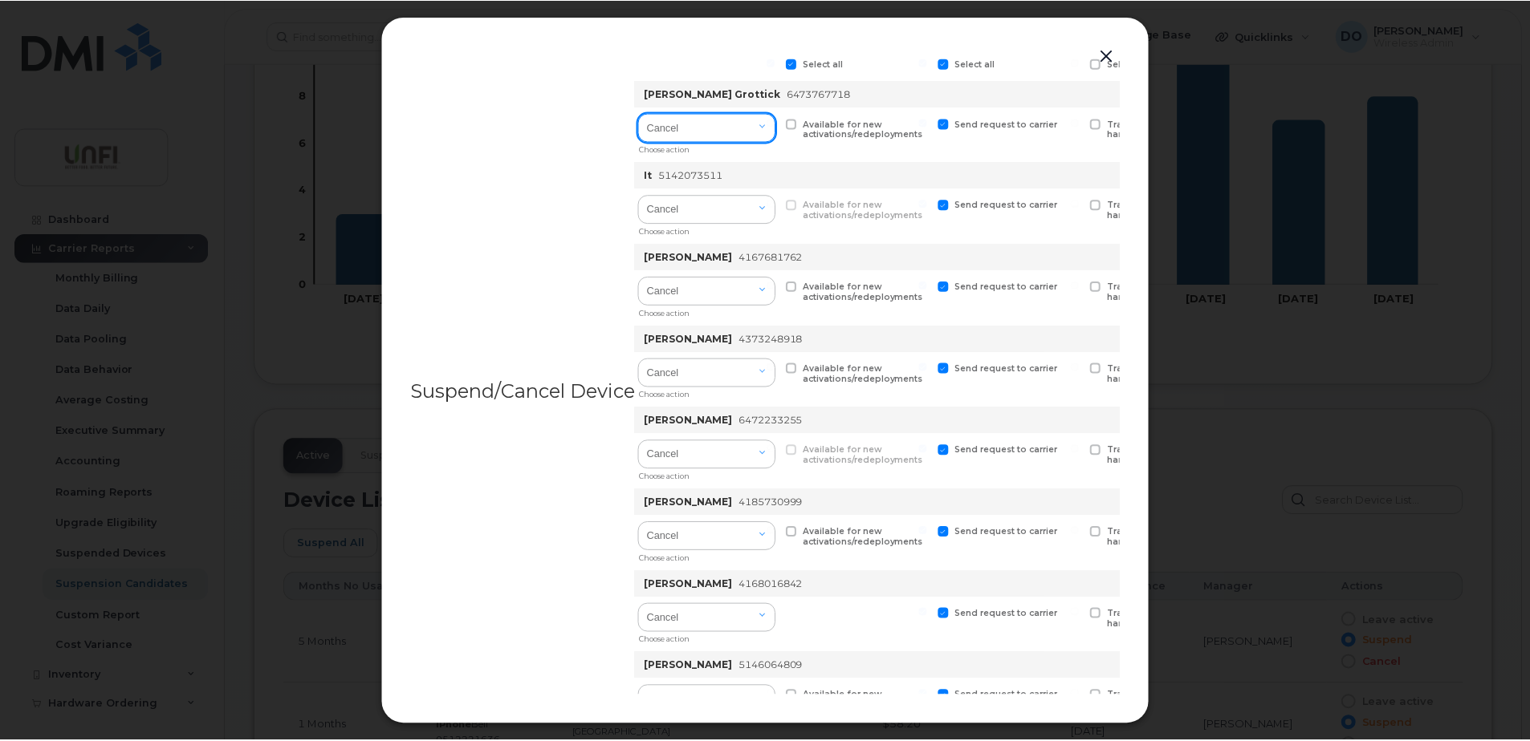
scroll to position [180, 0]
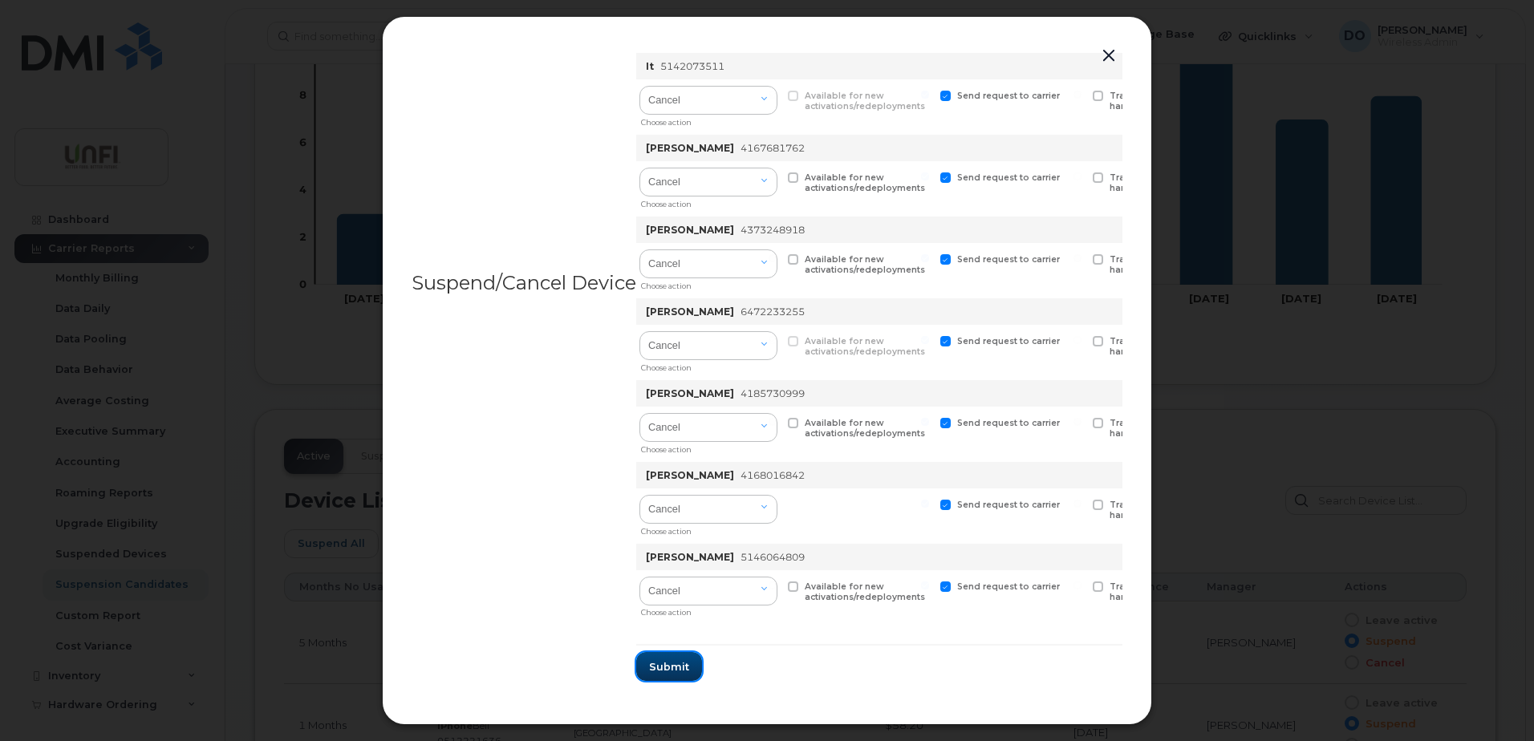
click at [685, 660] on span "Submit" at bounding box center [669, 667] width 40 height 15
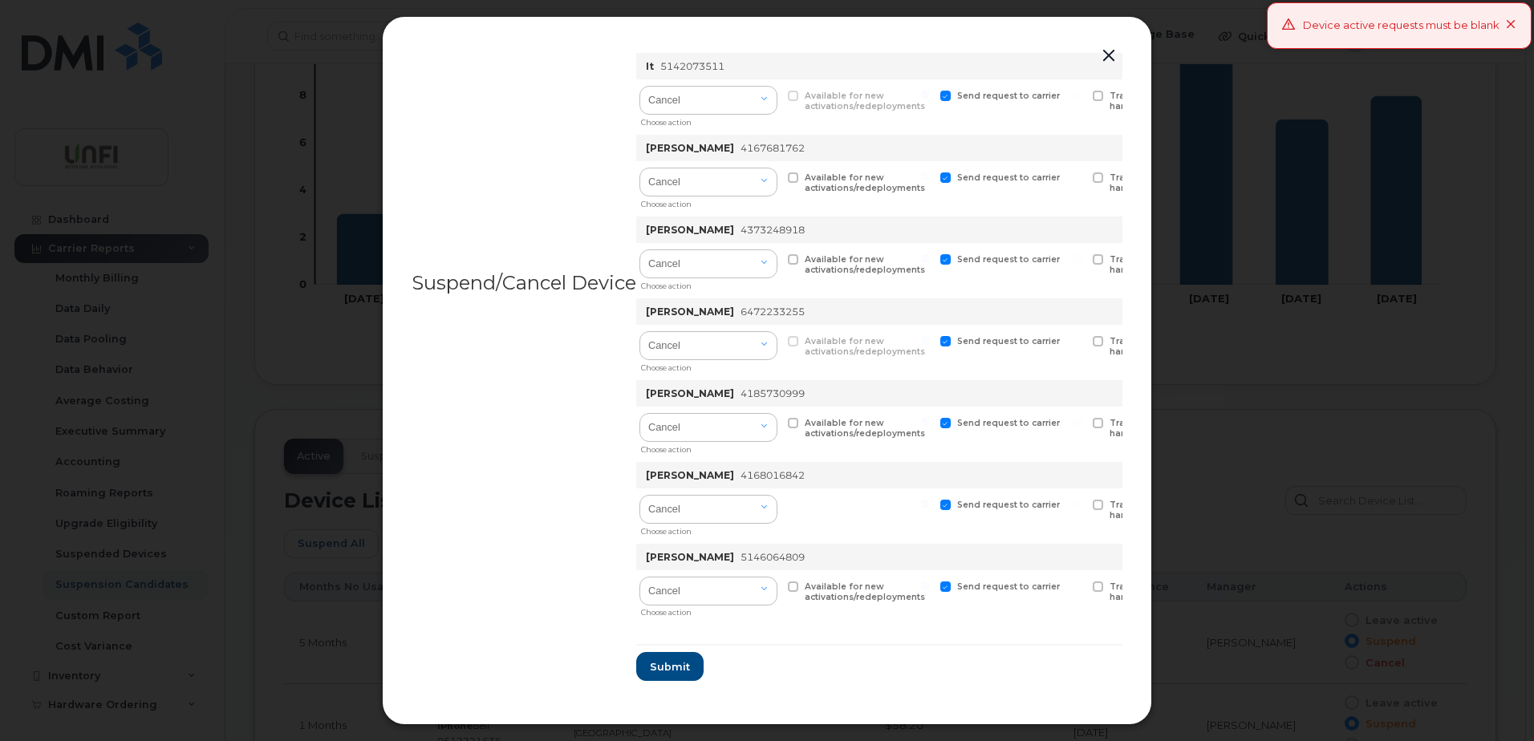
drag, startPoint x: 1152, startPoint y: 710, endPoint x: 1278, endPoint y: 644, distance: 142.5
click at [1286, 699] on div at bounding box center [767, 370] width 1534 height 741
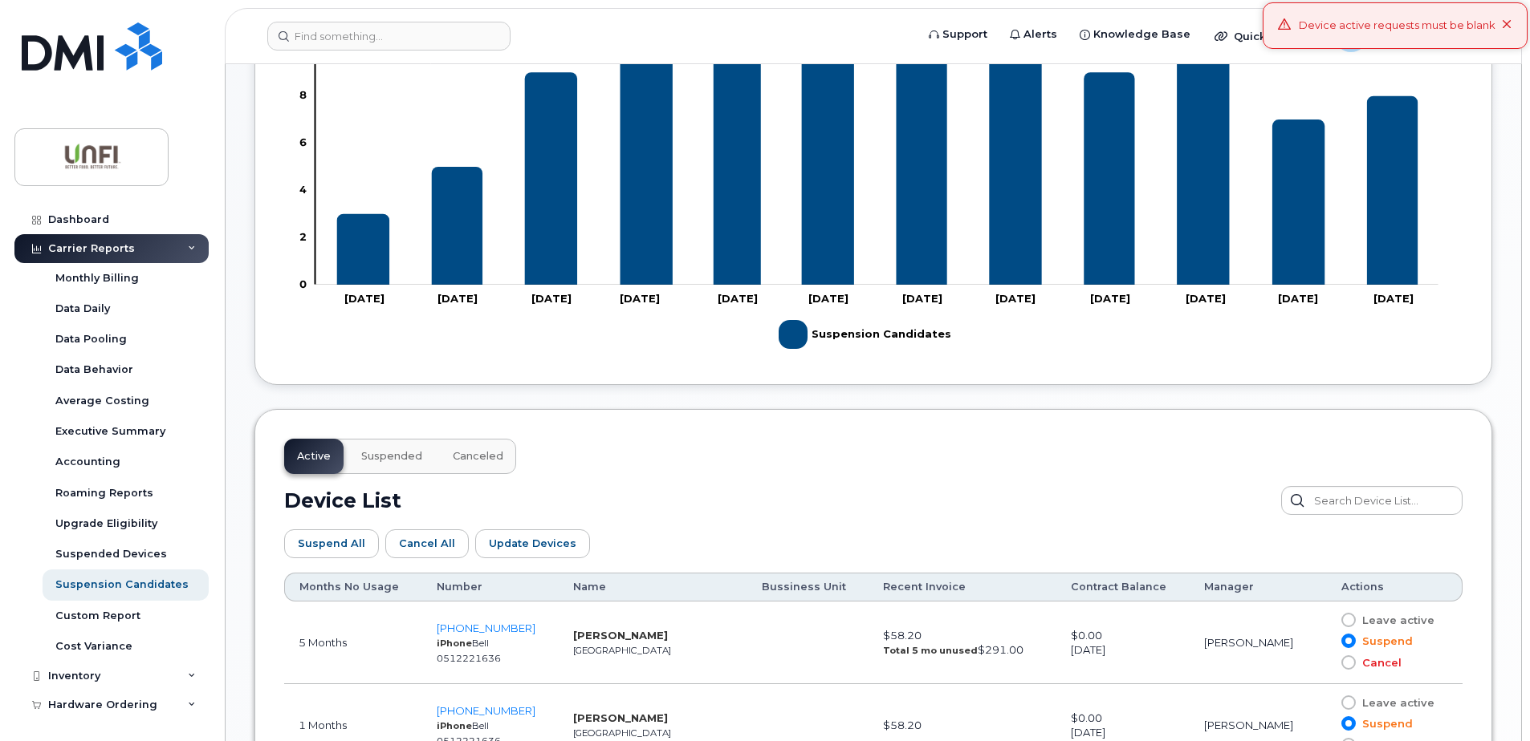
click at [1514, 17] on div "Device active requests must be blank" at bounding box center [1394, 25] width 265 height 47
